Goal: Task Accomplishment & Management: Use online tool/utility

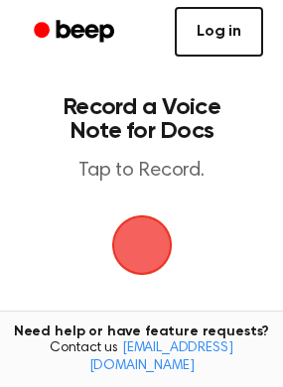
click at [197, 30] on link "Log in" at bounding box center [219, 32] width 88 height 50
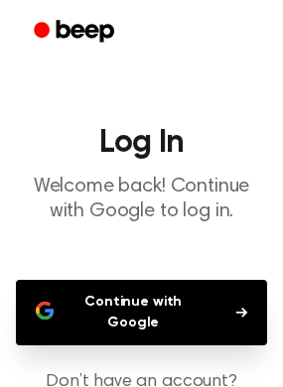
click at [121, 298] on button "Continue with Google" at bounding box center [141, 313] width 251 height 66
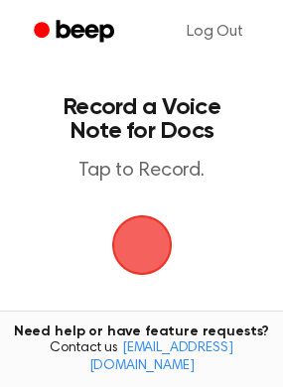
click at [145, 238] on span "button" at bounding box center [142, 245] width 56 height 56
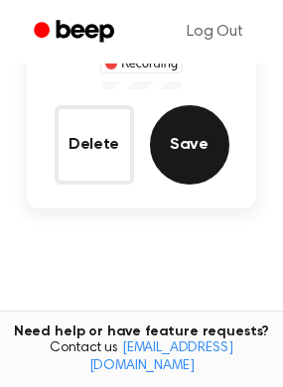
click at [191, 163] on button "Save" at bounding box center [189, 144] width 79 height 79
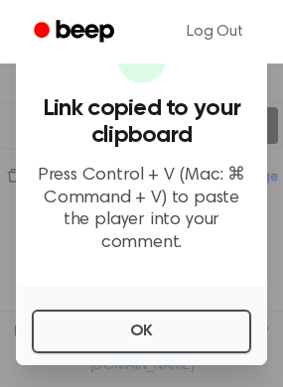
scroll to position [324, 0]
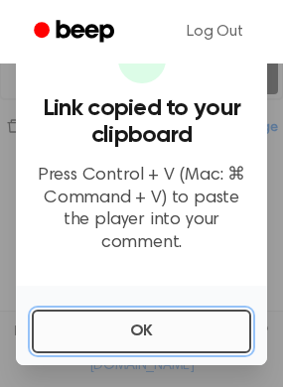
click at [115, 327] on button "OK" at bounding box center [141, 332] width 219 height 44
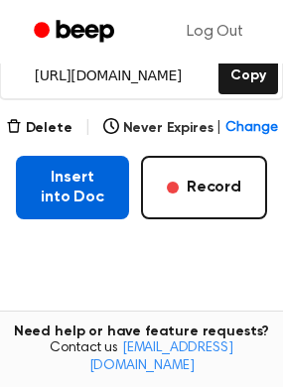
click at [75, 198] on button "Insert into Doc" at bounding box center [72, 188] width 113 height 64
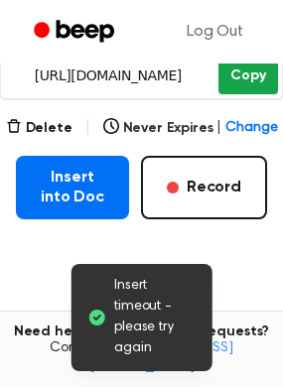
click at [254, 79] on button "Copy" at bounding box center [247, 76] width 59 height 37
